Goal: Navigation & Orientation: Find specific page/section

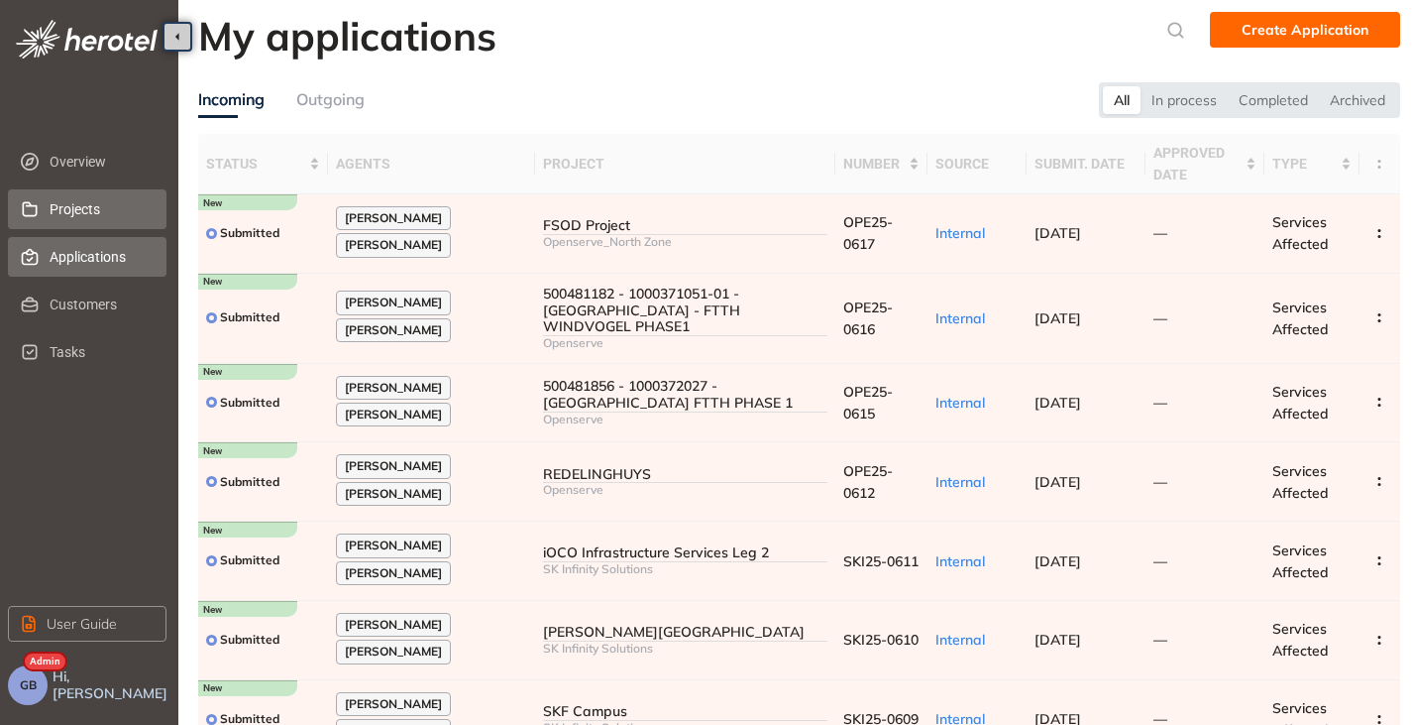
click at [68, 208] on span "Projects" at bounding box center [100, 209] width 101 height 40
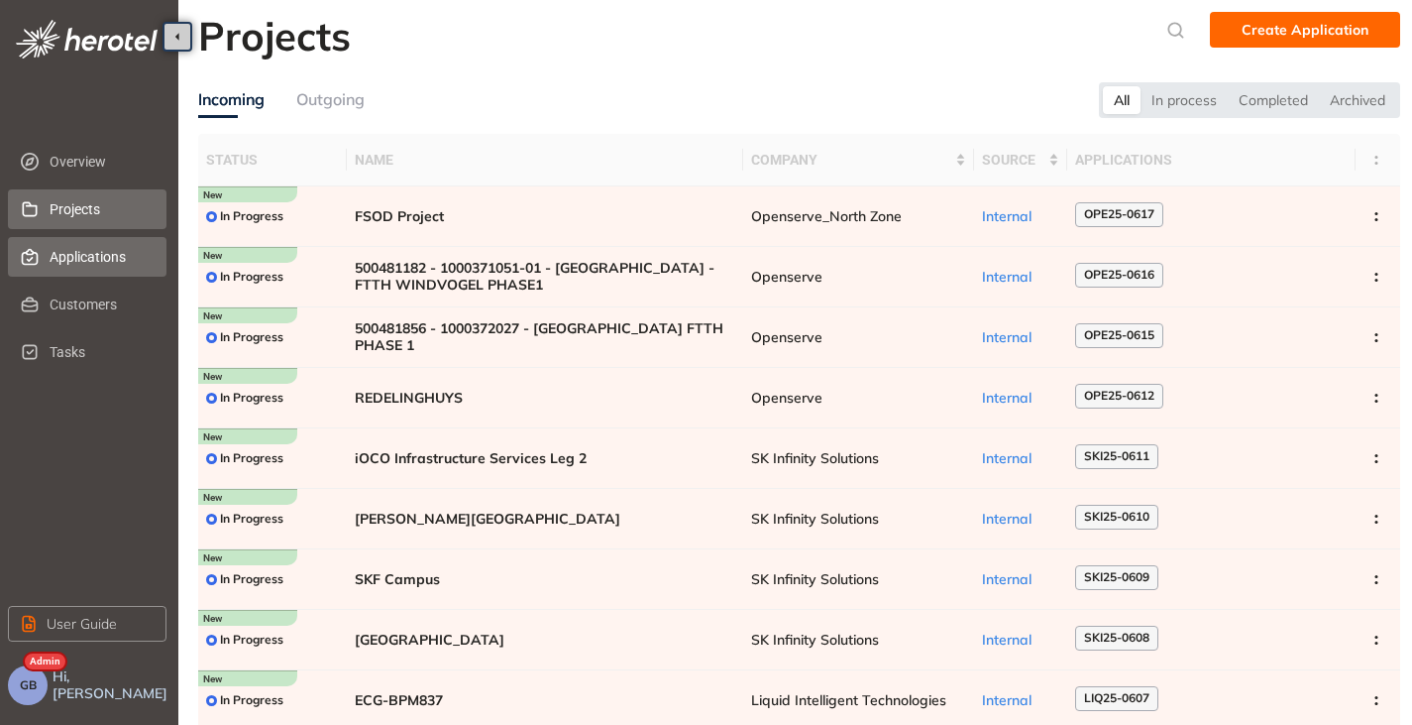
click at [77, 270] on span "Applications" at bounding box center [100, 257] width 101 height 40
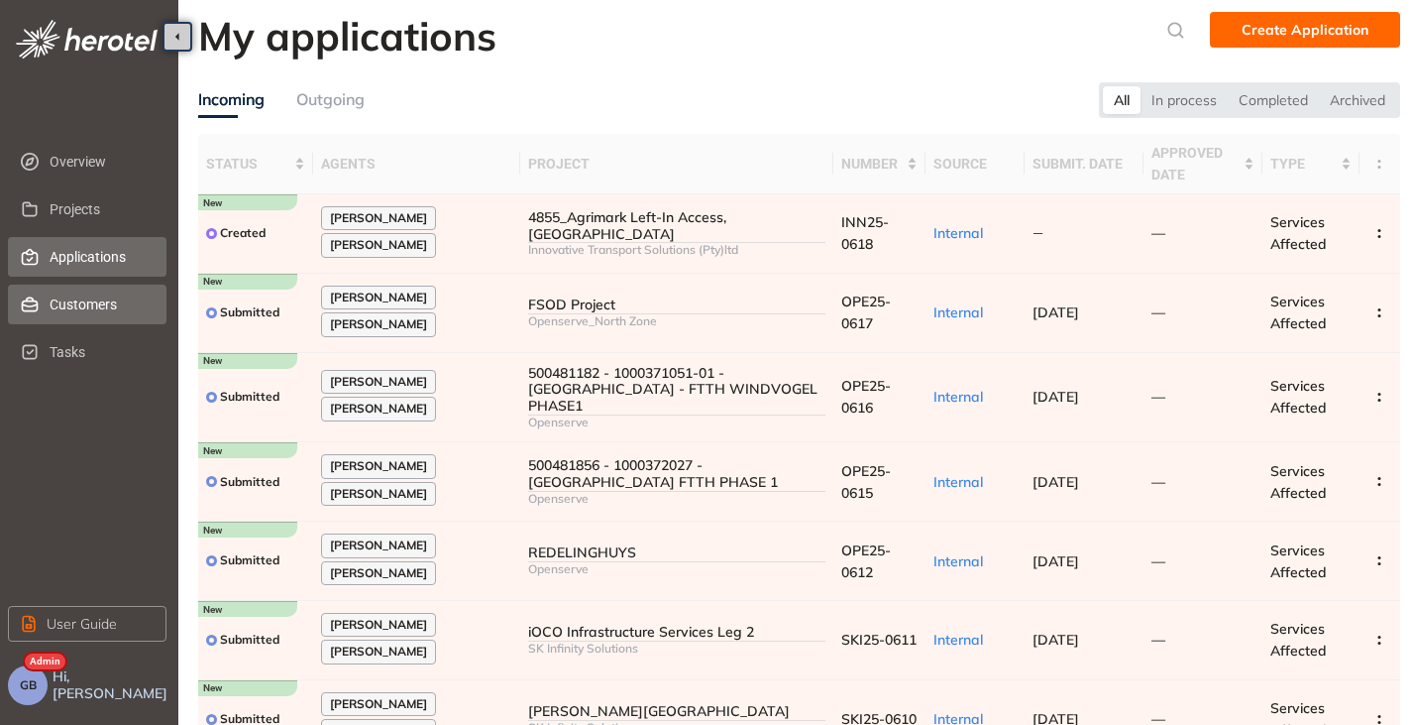
click at [78, 296] on span "Customers" at bounding box center [100, 304] width 101 height 40
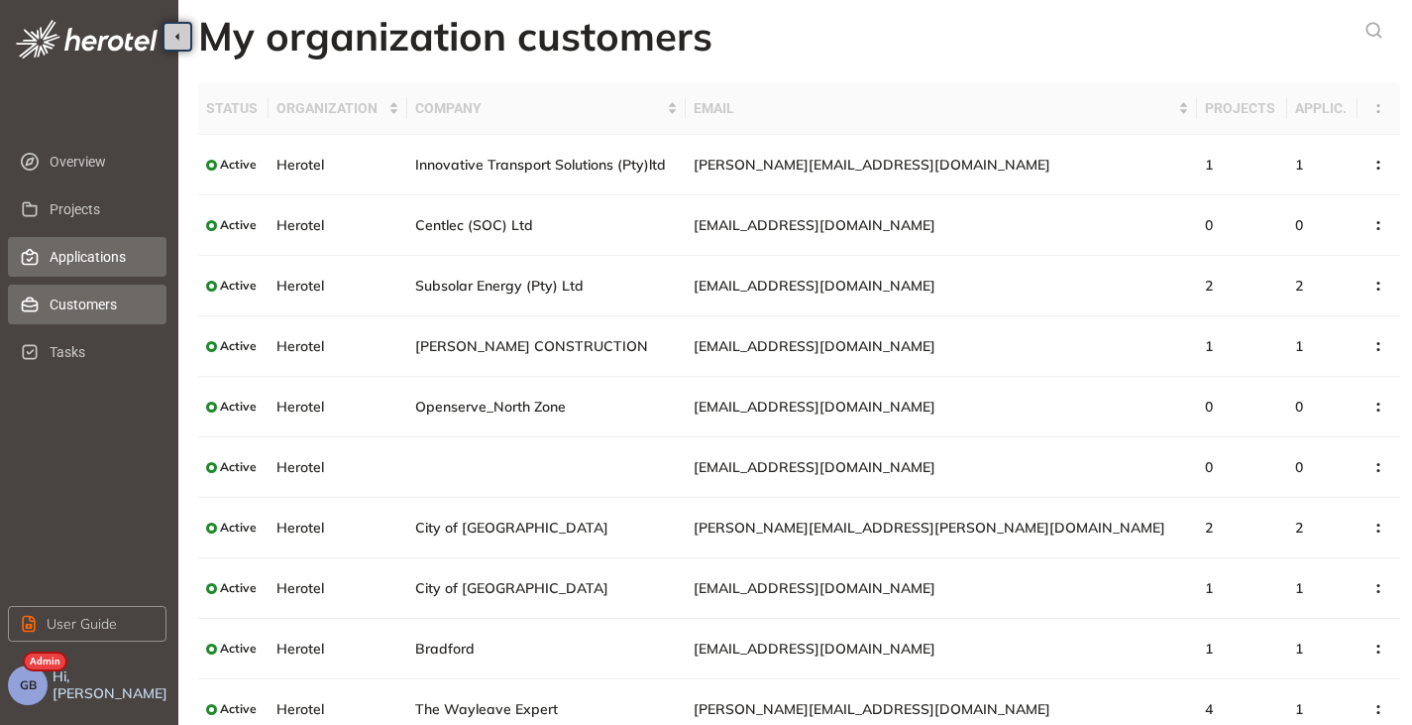
click at [76, 257] on span "Applications" at bounding box center [100, 257] width 101 height 40
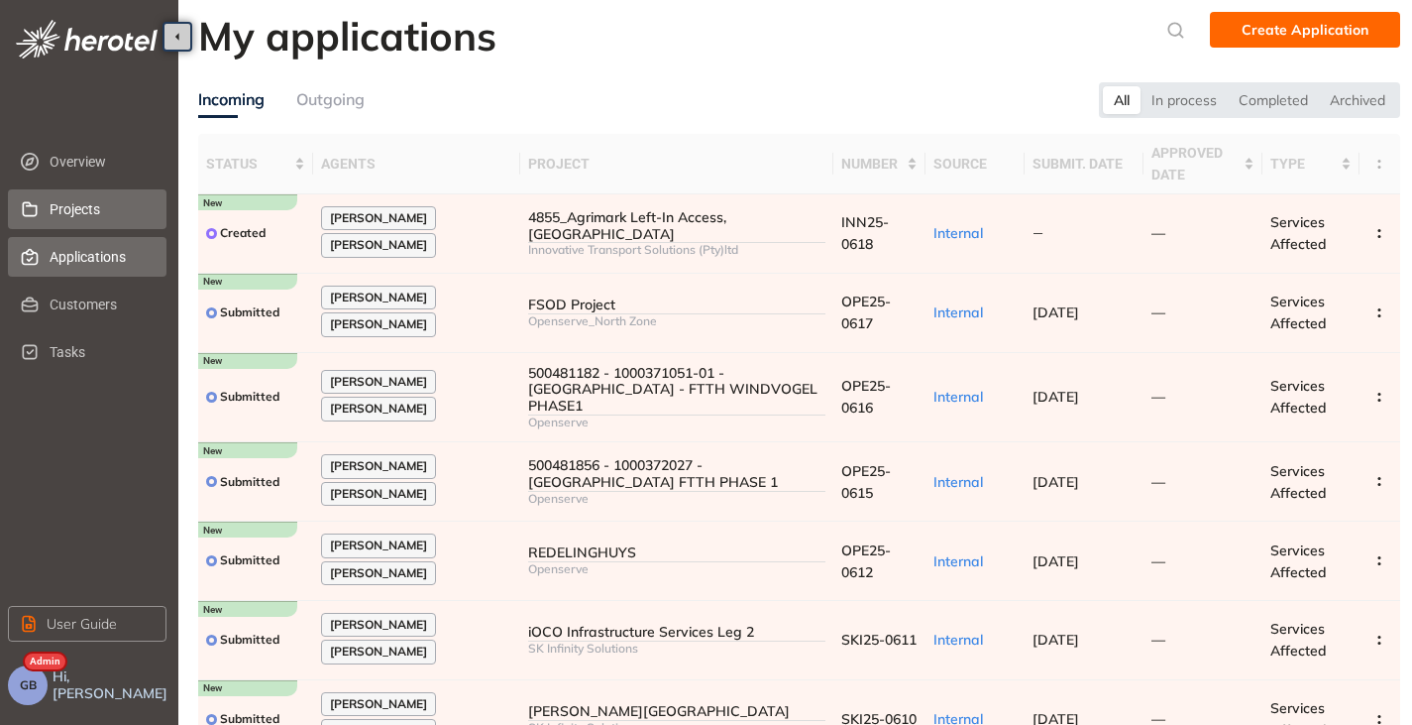
click at [80, 213] on span "Projects" at bounding box center [100, 209] width 101 height 40
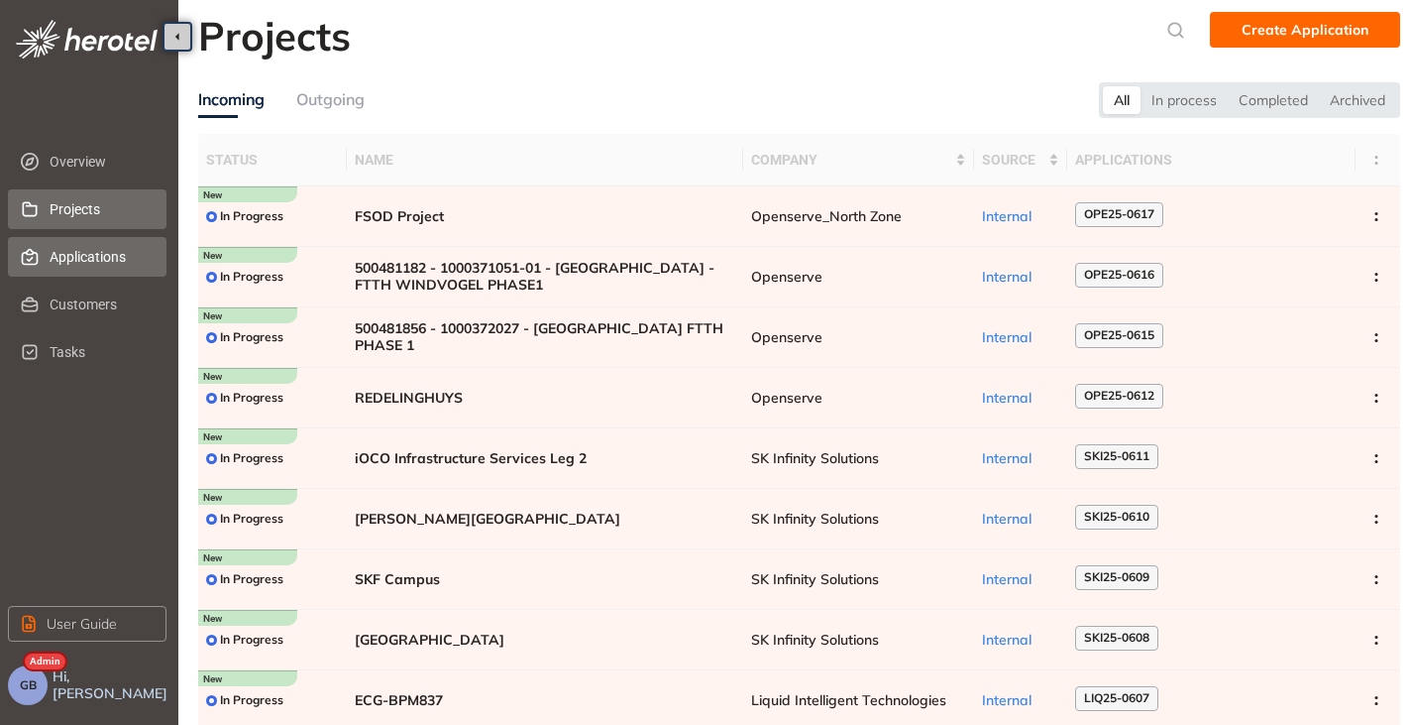
click at [76, 249] on span "Applications" at bounding box center [100, 257] width 101 height 40
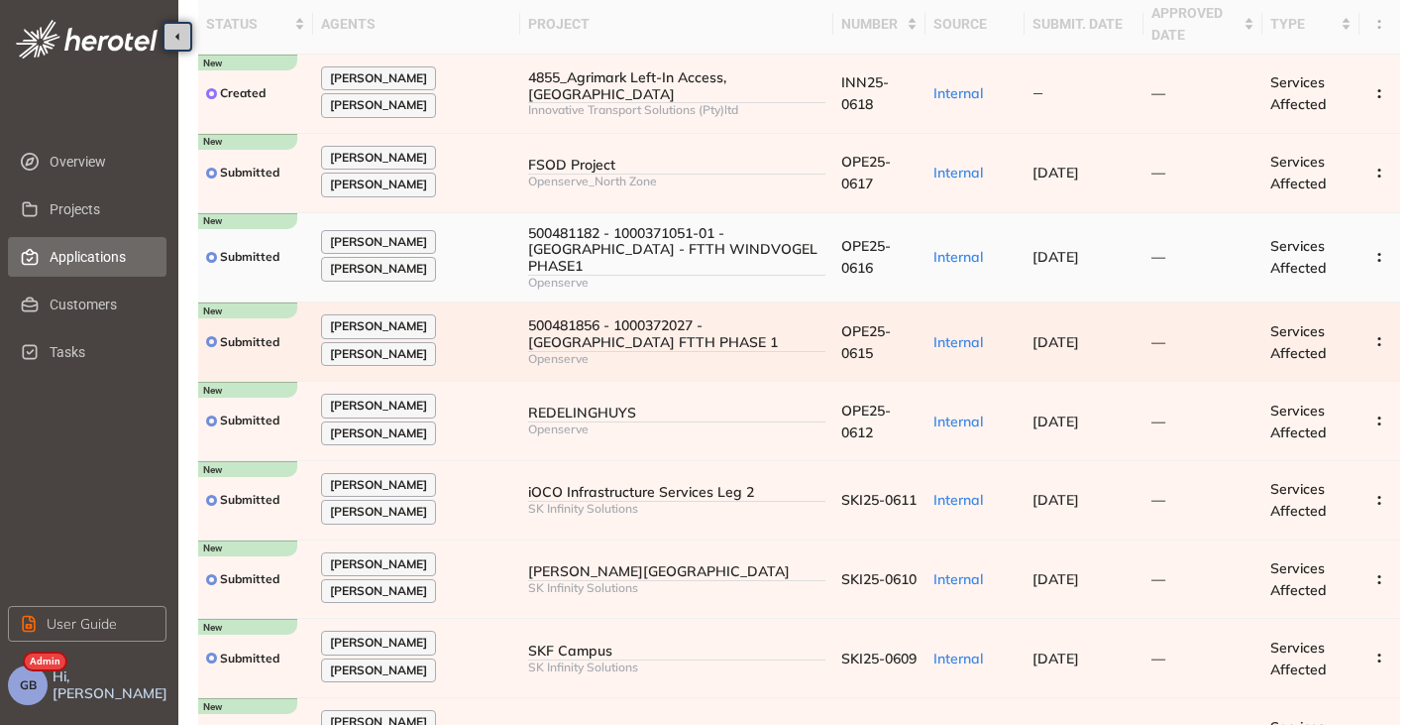
scroll to position [27, 0]
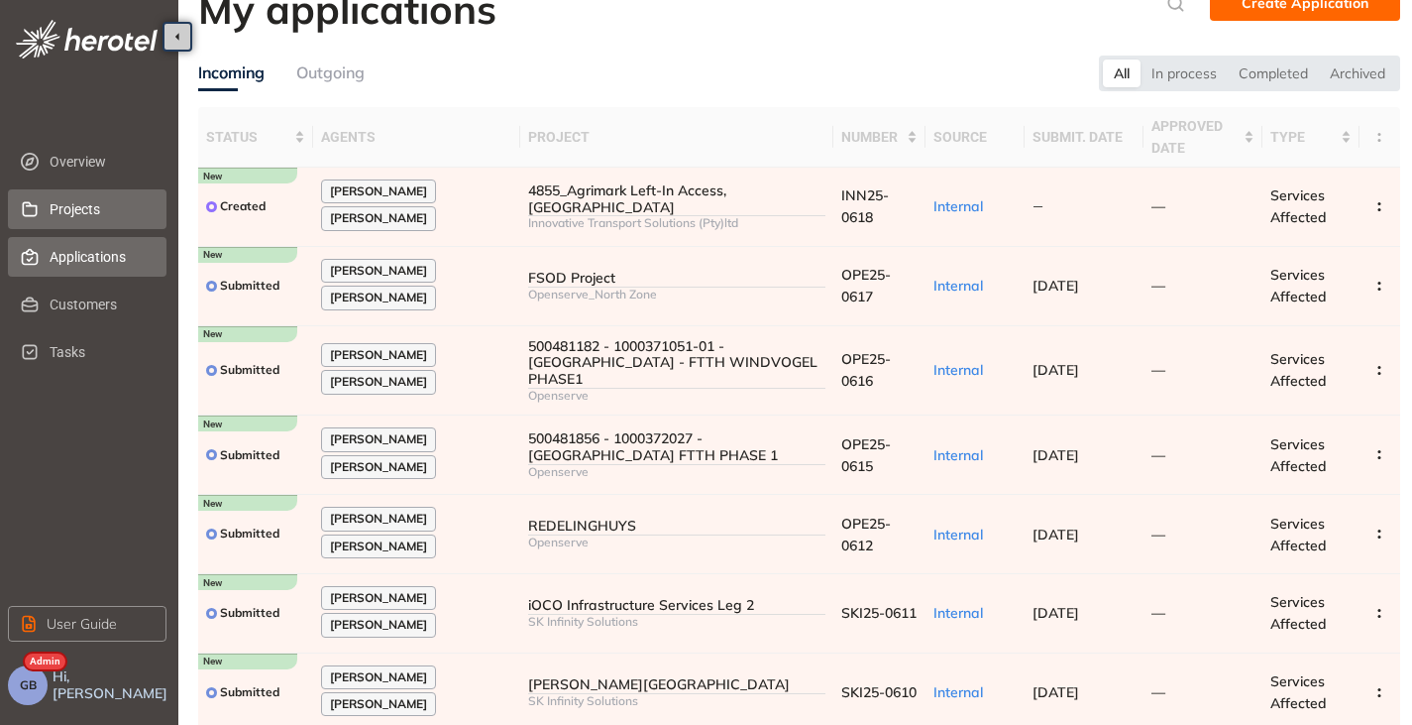
click at [87, 214] on span "Projects" at bounding box center [100, 209] width 101 height 40
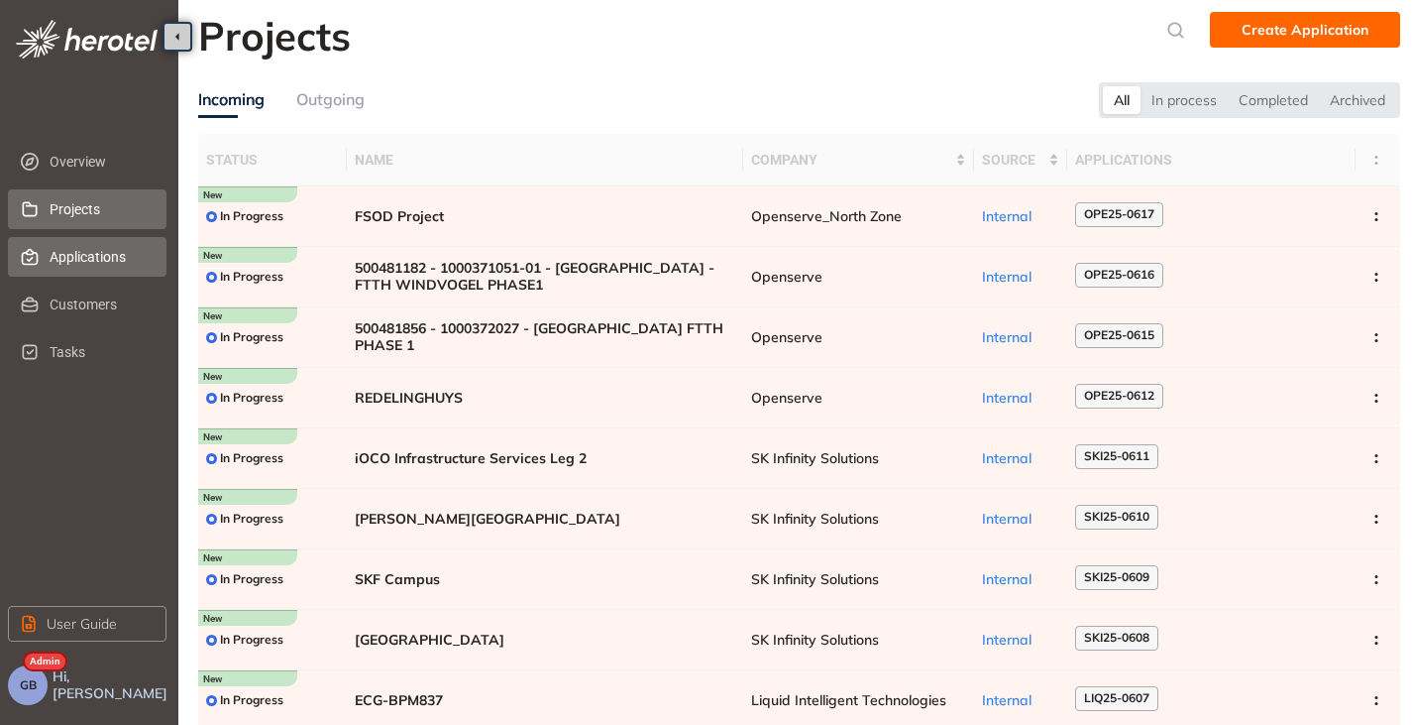
click at [80, 255] on span "Applications" at bounding box center [100, 257] width 101 height 40
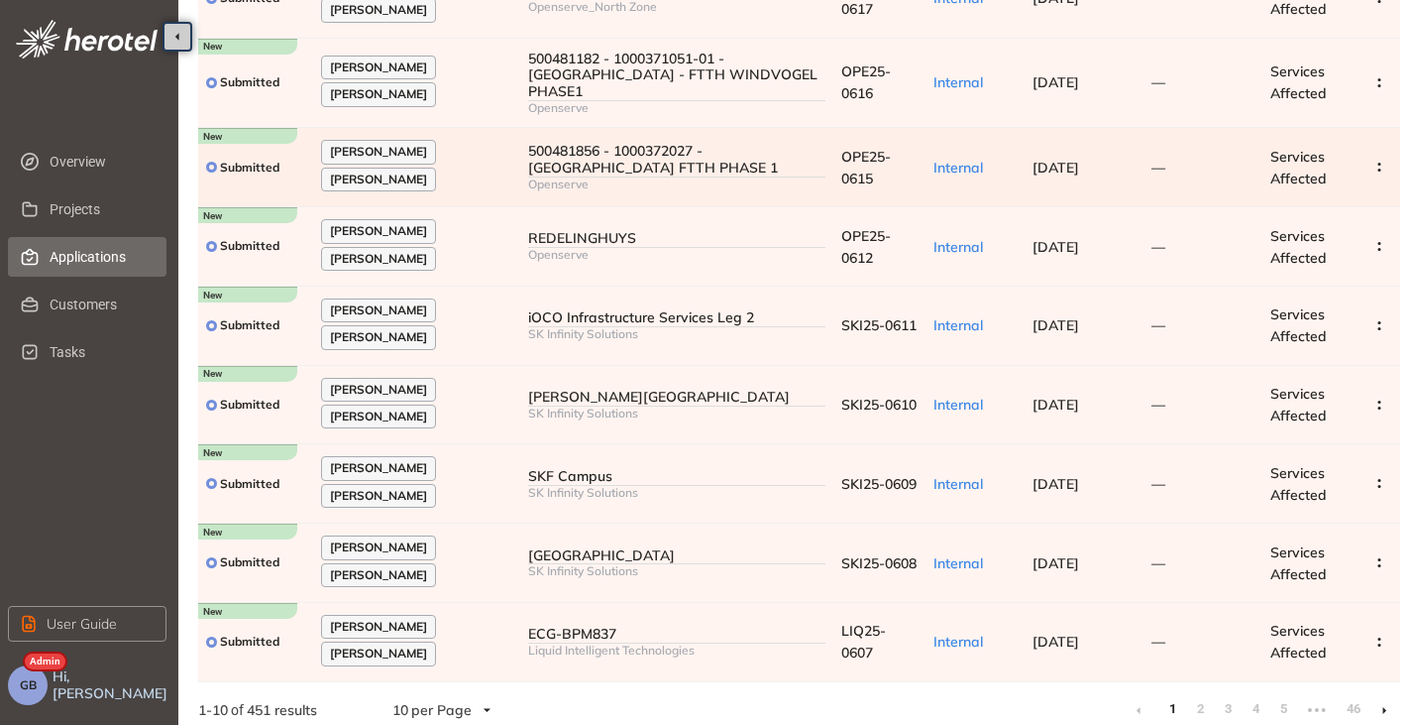
scroll to position [324, 0]
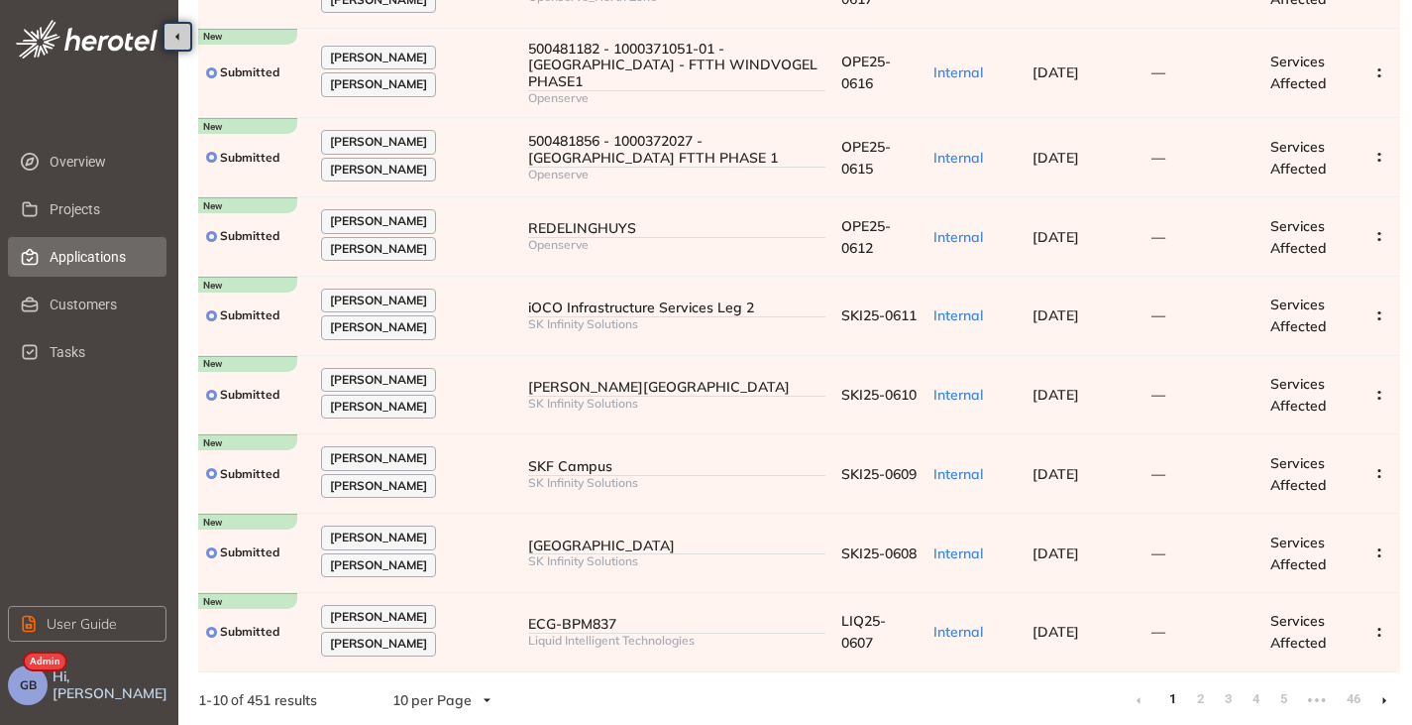
click at [1385, 696] on icon at bounding box center [1385, 700] width 5 height 9
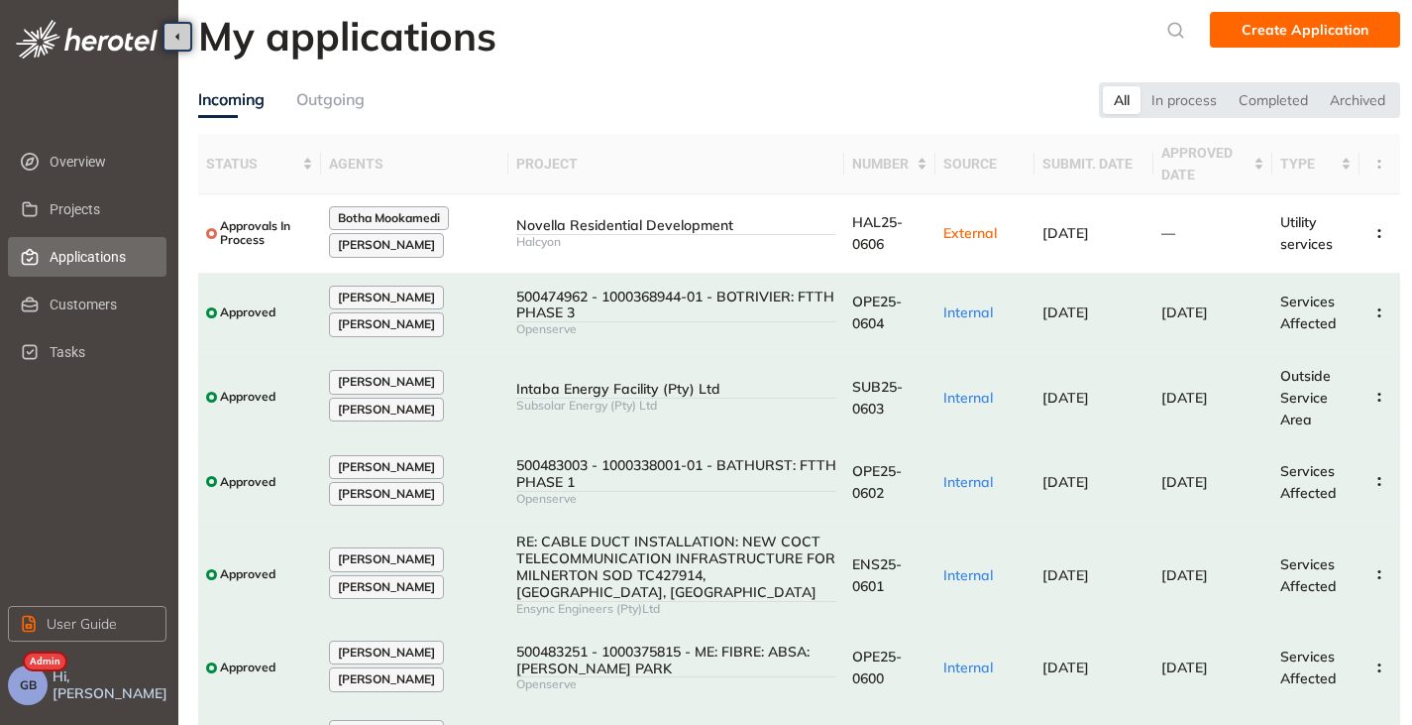
click at [34, 696] on button "GB" at bounding box center [28, 685] width 40 height 40
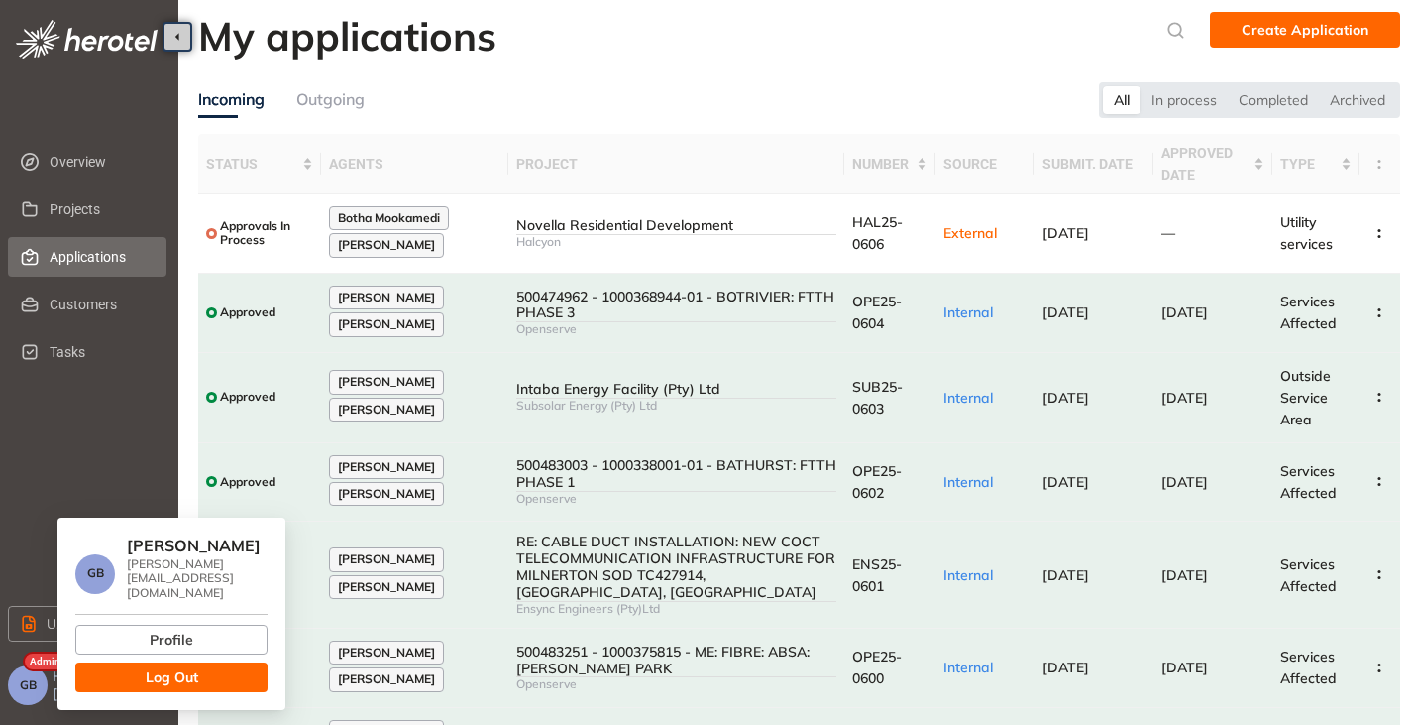
click at [201, 662] on button "Log Out" at bounding box center [171, 677] width 192 height 30
